Goal: Task Accomplishment & Management: Manage account settings

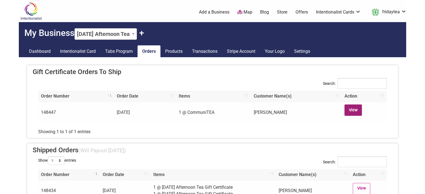
click at [354, 110] on link "View" at bounding box center [352, 110] width 17 height 11
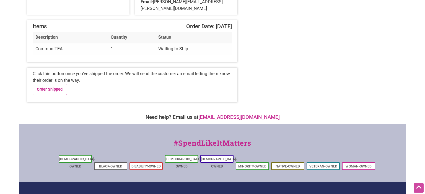
scroll to position [112, 0]
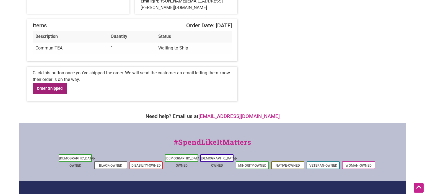
click at [56, 85] on link "Order Shipped" at bounding box center [50, 88] width 34 height 11
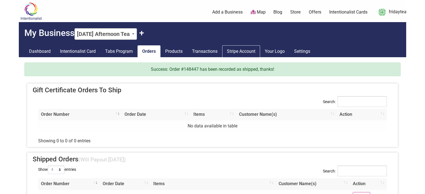
click at [239, 51] on link "Stripe Account" at bounding box center [241, 51] width 38 height 12
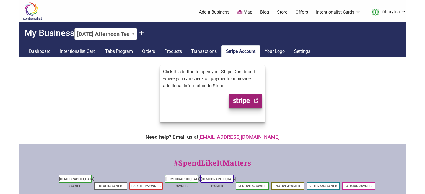
click at [234, 103] on icon "Stripe logo" at bounding box center [241, 101] width 17 height 7
